Goal: Information Seeking & Learning: Learn about a topic

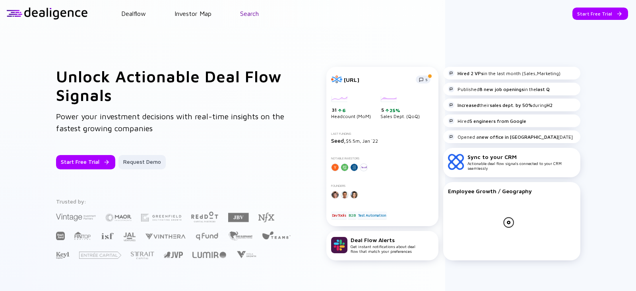
click at [247, 15] on link "Search" at bounding box center [249, 13] width 19 height 7
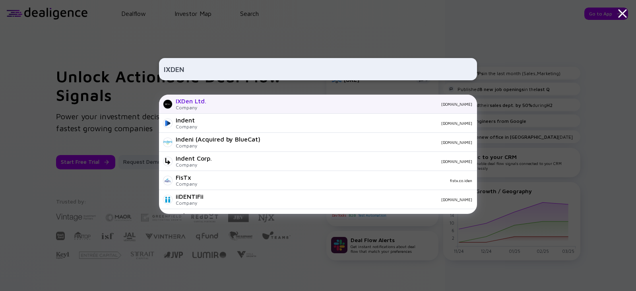
type input "IXDEN"
click at [205, 100] on div "IXDen Ltd." at bounding box center [191, 100] width 31 height 7
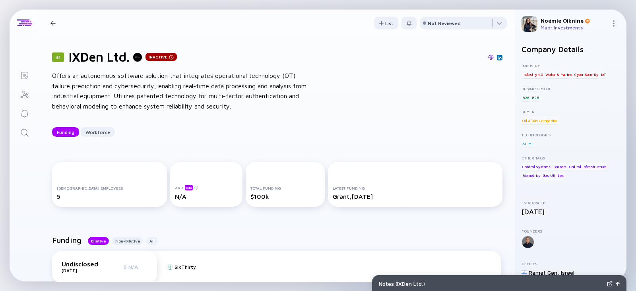
click at [498, 58] on img at bounding box center [500, 58] width 4 height 4
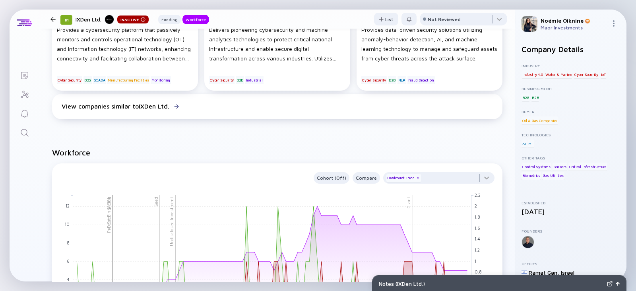
scroll to position [478, 0]
click at [26, 133] on icon "Search" at bounding box center [25, 133] width 10 height 10
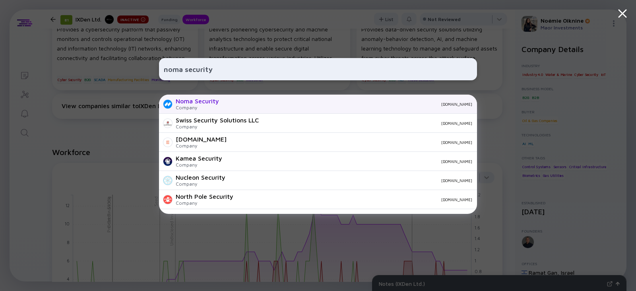
type input "noma security"
click at [191, 113] on div "Noma Security Company [DOMAIN_NAME]" at bounding box center [318, 104] width 318 height 19
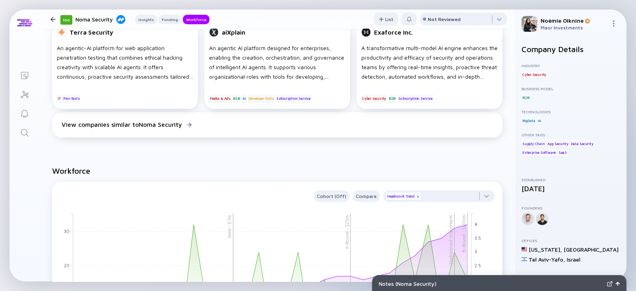
scroll to position [648, 0]
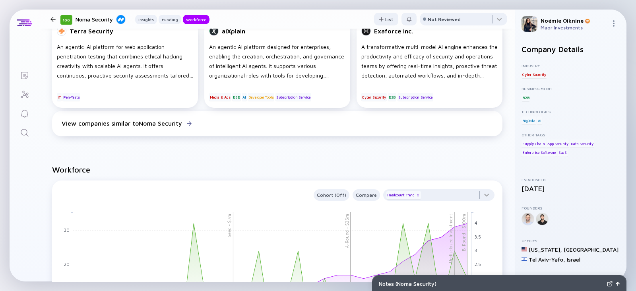
click at [20, 133] on icon "Search" at bounding box center [25, 133] width 10 height 10
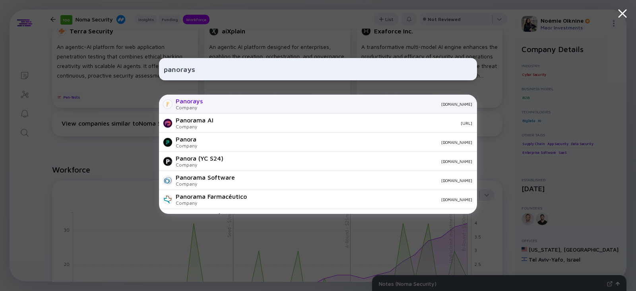
type input "panorays"
click at [211, 104] on div "[DOMAIN_NAME]" at bounding box center [340, 104] width 263 height 5
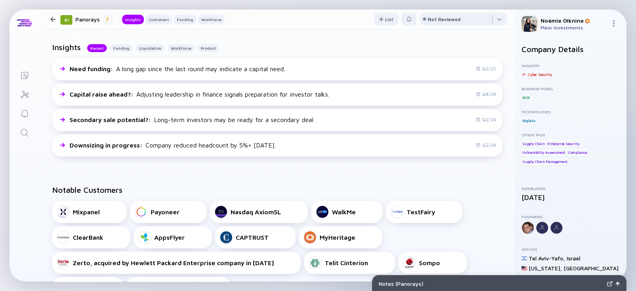
scroll to position [188, 0]
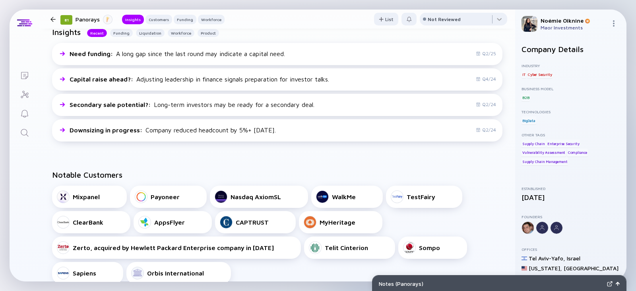
click at [18, 132] on link "Search" at bounding box center [25, 132] width 30 height 19
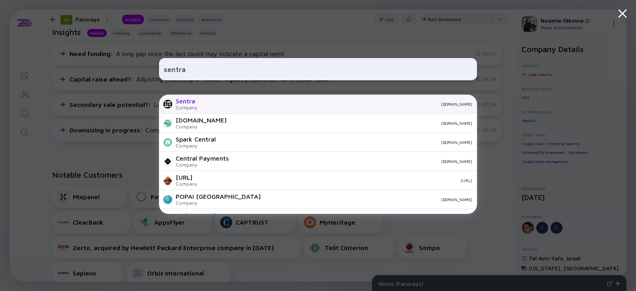
type input "sentra"
click at [191, 104] on div "Sentra" at bounding box center [186, 100] width 21 height 7
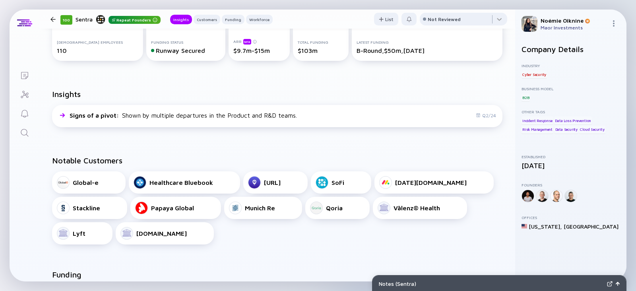
scroll to position [159, 0]
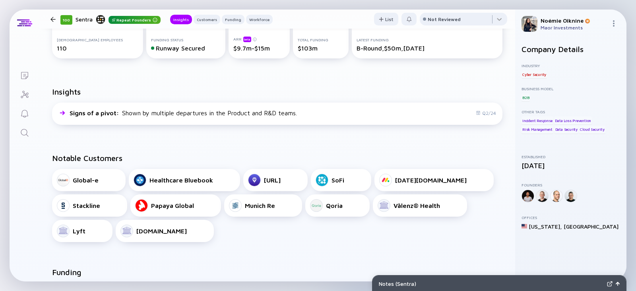
click at [28, 132] on icon "Search" at bounding box center [25, 133] width 10 height 10
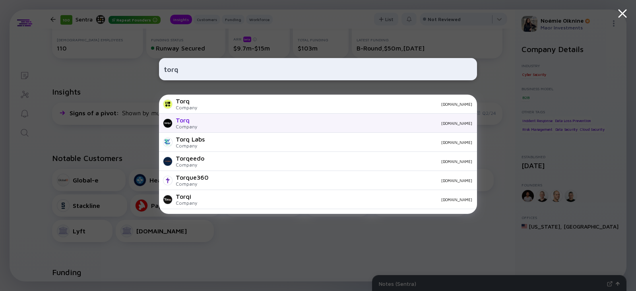
type input "torq"
drag, startPoint x: 195, startPoint y: 119, endPoint x: 179, endPoint y: 120, distance: 16.4
click at [179, 120] on div "Torq" at bounding box center [186, 120] width 21 height 7
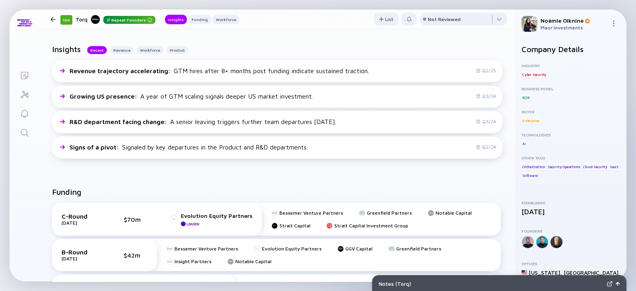
scroll to position [218, 0]
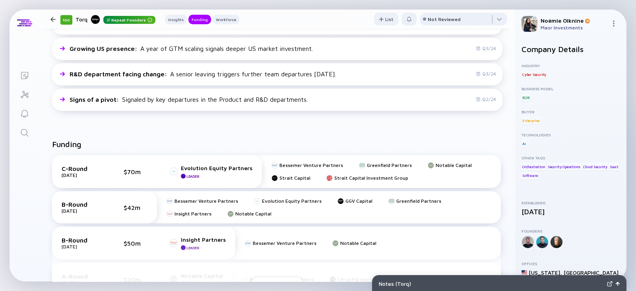
click at [20, 135] on icon "Search" at bounding box center [25, 133] width 10 height 10
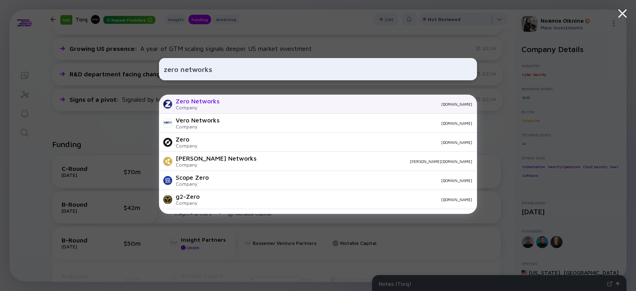
type input "zero networks"
click at [210, 103] on div "Zero Networks" at bounding box center [198, 100] width 44 height 7
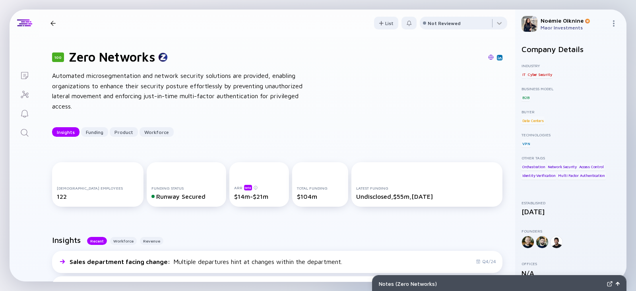
click at [17, 130] on link "Search" at bounding box center [25, 132] width 30 height 19
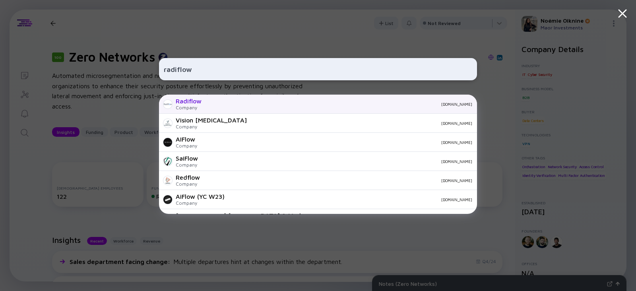
type input "radiflow"
click at [195, 105] on div "Company" at bounding box center [189, 108] width 26 height 6
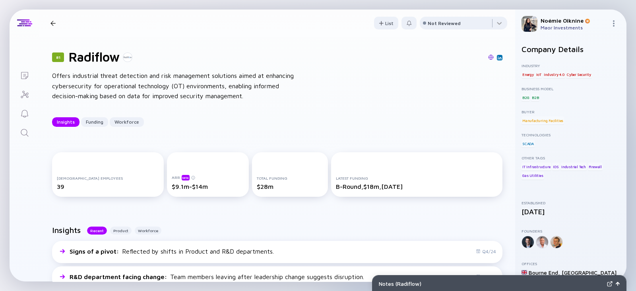
click at [25, 121] on link "Reminders" at bounding box center [25, 112] width 30 height 19
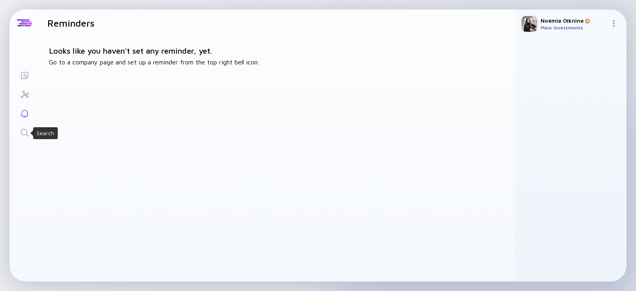
click at [24, 131] on icon "Search" at bounding box center [25, 133] width 10 height 10
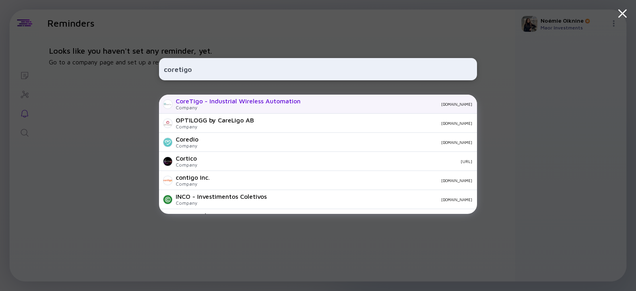
type input "coretigo"
click at [236, 102] on div "CoreTigo - Industrial Wireless Automation" at bounding box center [238, 100] width 125 height 7
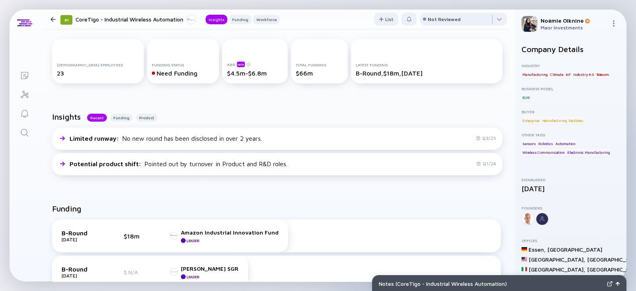
scroll to position [124, 0]
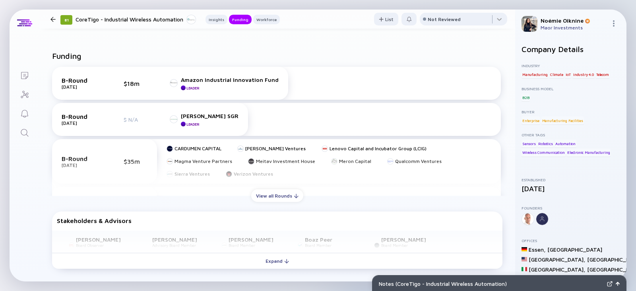
scroll to position [275, 0]
click at [32, 133] on link "Search" at bounding box center [25, 132] width 30 height 19
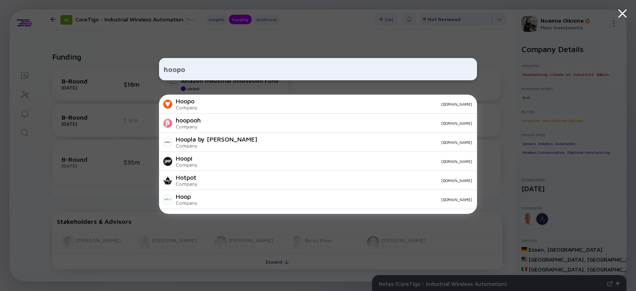
type input "hoopo"
click at [120, 53] on div "hoopo Hoopo Company [DOMAIN_NAME] hoopooh Company [DOMAIN_NAME] Hoopla by Raydi…" at bounding box center [318, 145] width 636 height 291
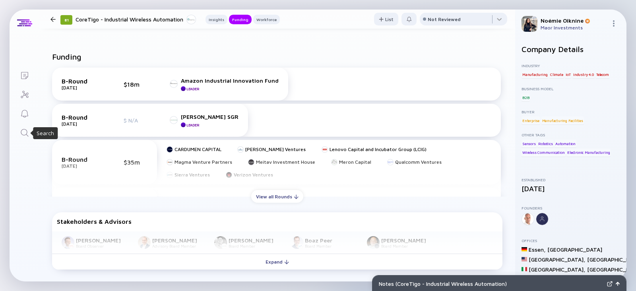
click at [24, 137] on icon "Search" at bounding box center [25, 133] width 10 height 10
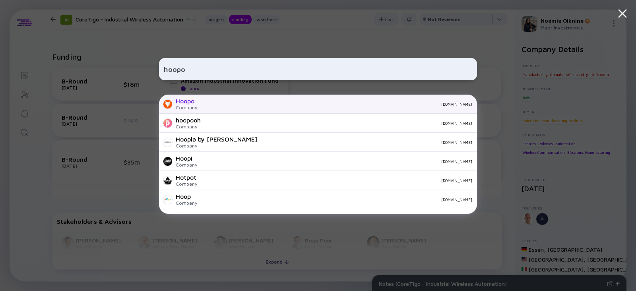
type input "hoopo"
click at [179, 104] on div "Hoopo" at bounding box center [186, 100] width 21 height 7
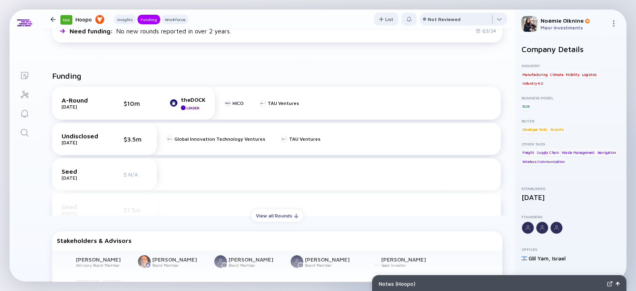
scroll to position [255, 0]
click at [272, 210] on div "View all Rounds" at bounding box center [277, 216] width 52 height 12
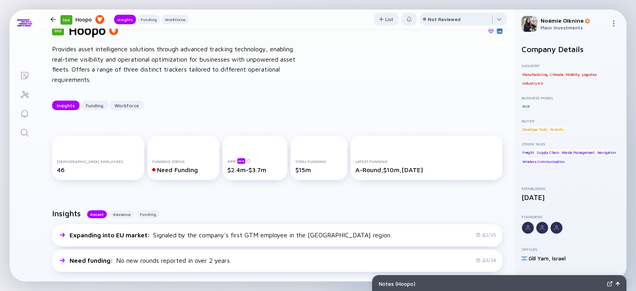
scroll to position [16, 0]
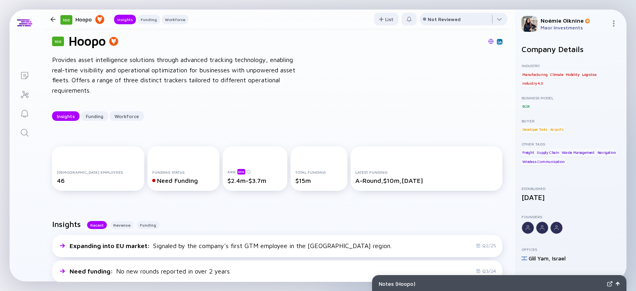
click at [18, 134] on link "Search" at bounding box center [25, 132] width 30 height 19
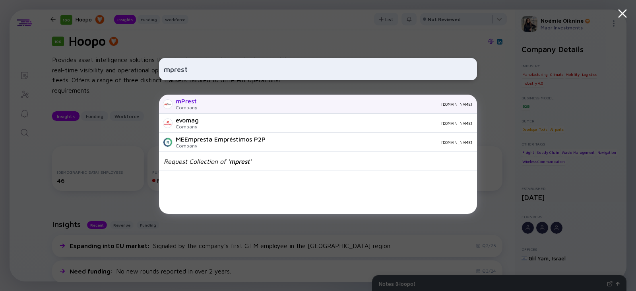
type input "mprest"
click at [196, 102] on div "mPrest" at bounding box center [186, 100] width 21 height 7
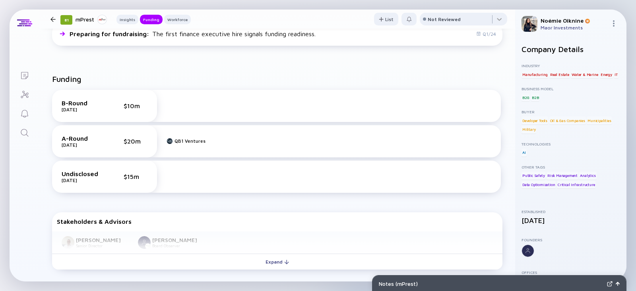
scroll to position [243, 0]
click at [18, 134] on link "Search" at bounding box center [25, 132] width 30 height 19
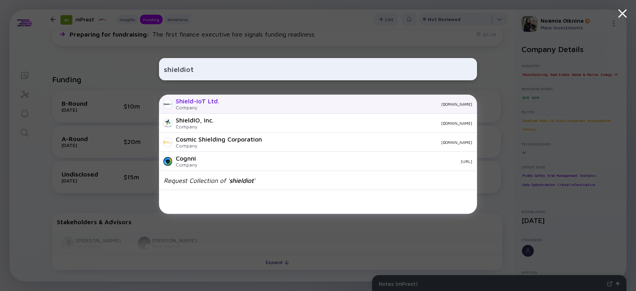
type input "shieldiot"
click at [177, 102] on div "Shield-IoT Ltd." at bounding box center [198, 100] width 44 height 7
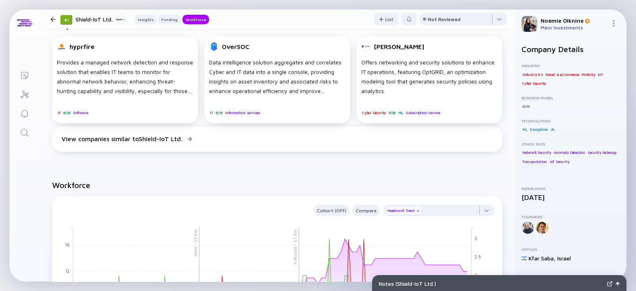
scroll to position [450, 0]
click at [20, 138] on div "Search" at bounding box center [25, 133] width 10 height 11
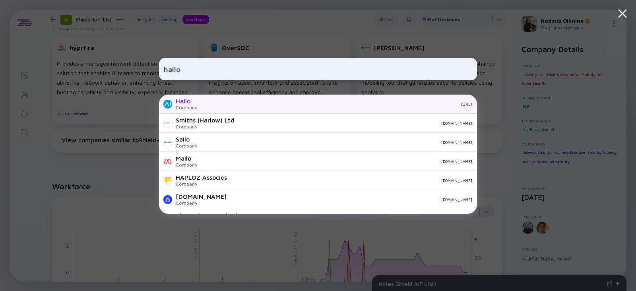
type input "hailo"
click at [195, 101] on div "Hailo" at bounding box center [186, 100] width 21 height 7
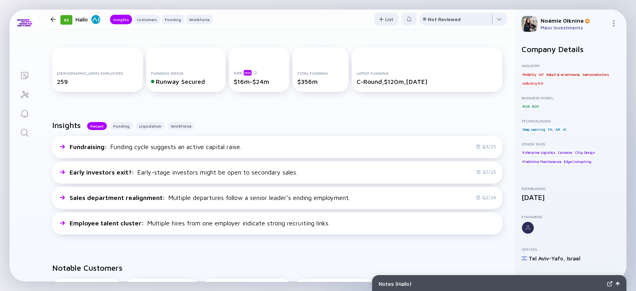
scroll to position [115, 0]
